Goal: Task Accomplishment & Management: Manage account settings

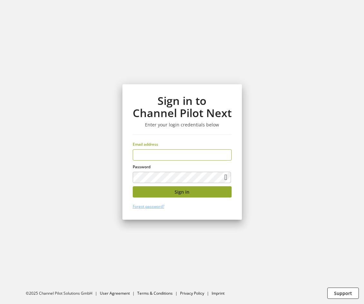
type input "**********"
click at [212, 193] on button "Sign in" at bounding box center [182, 191] width 99 height 11
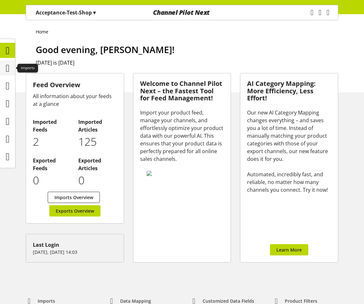
click at [10, 66] on icon at bounding box center [8, 68] width 4 height 13
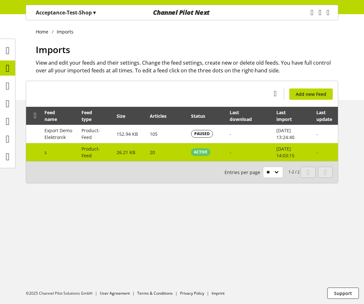
click at [223, 153] on td "ACTIVE" at bounding box center [206, 152] width 39 height 18
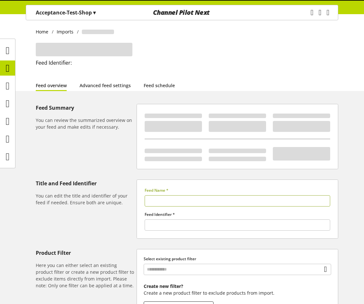
type input "*"
type input "******"
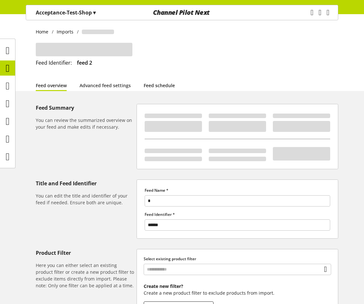
click at [151, 89] on link "Feed schedule" at bounding box center [159, 85] width 31 height 7
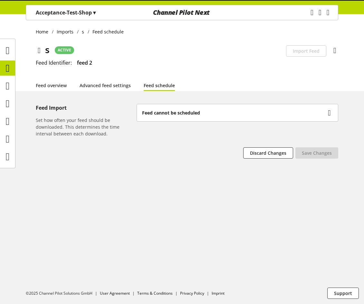
click at [240, 115] on div "Feed cannot be scheduled" at bounding box center [234, 112] width 184 height 7
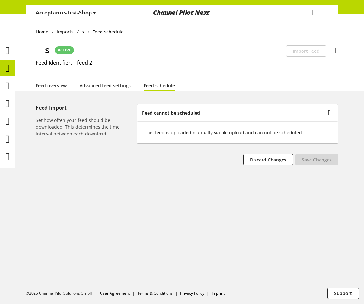
click at [240, 115] on div "Feed cannot be scheduled" at bounding box center [234, 112] width 184 height 7
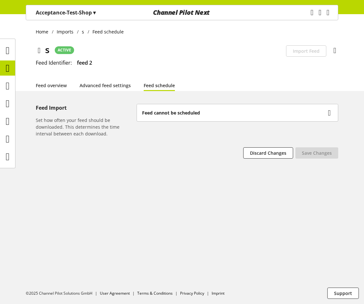
click at [240, 115] on div "Feed cannot be scheduled" at bounding box center [234, 112] width 184 height 7
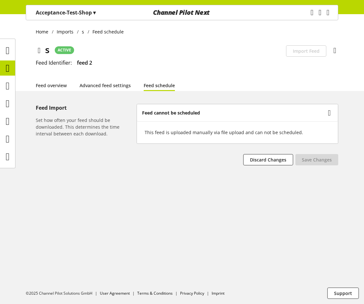
click at [123, 91] on div "Home Imports s Feed schedule s ACTIVE Schedulability is disabled for this feed …" at bounding box center [182, 159] width 364 height 290
click at [84, 7] on div "Acceptance-Test-Shop ▾" at bounding box center [65, 13] width 75 height 12
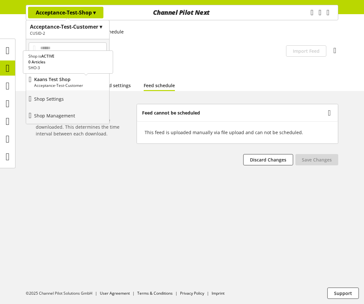
click at [78, 86] on p "Acceptance-Test-Customer" at bounding box center [70, 86] width 72 height 6
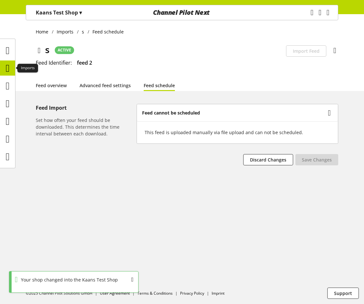
click at [10, 70] on icon at bounding box center [8, 68] width 4 height 13
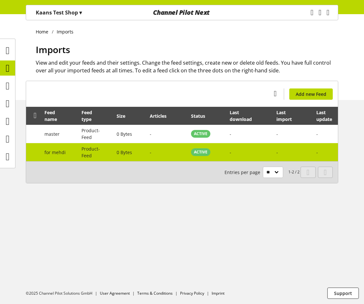
click at [99, 146] on span "Product-Feed" at bounding box center [90, 152] width 18 height 13
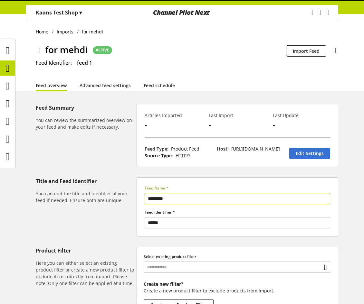
click at [153, 84] on link "Feed schedule" at bounding box center [159, 85] width 31 height 7
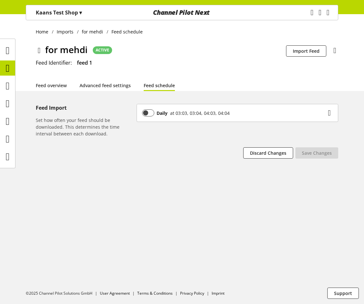
click at [197, 110] on div "at 03:03, 03:04, 04:03, 04:04" at bounding box center [198, 113] width 62 height 7
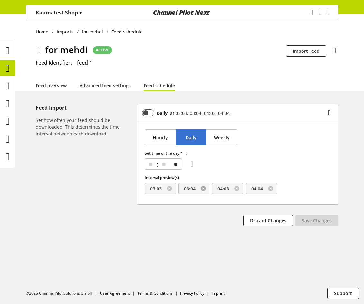
click at [203, 189] on link at bounding box center [203, 188] width 5 height 5
click at [204, 188] on link at bounding box center [203, 188] width 5 height 5
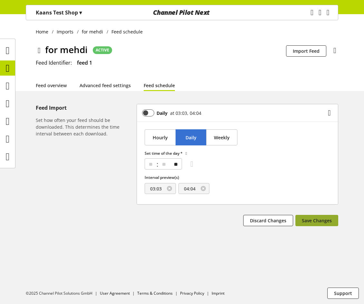
click at [318, 219] on span "Save Changes" at bounding box center [317, 220] width 30 height 7
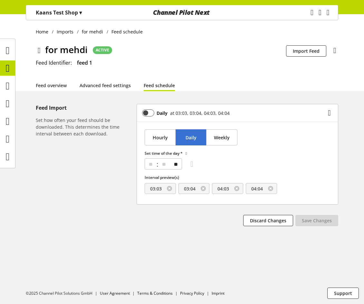
click at [200, 189] on span "03:04" at bounding box center [193, 188] width 31 height 11
click at [201, 189] on link at bounding box center [203, 188] width 5 height 5
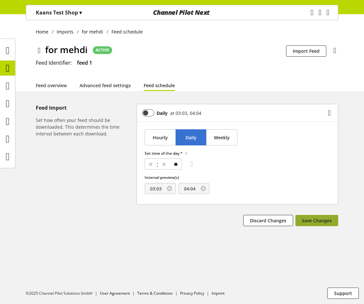
click at [321, 221] on span "Save Changes" at bounding box center [317, 220] width 30 height 7
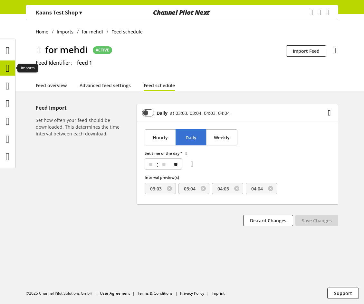
click at [8, 70] on icon at bounding box center [8, 68] width 4 height 13
